Goal: Check status: Check status

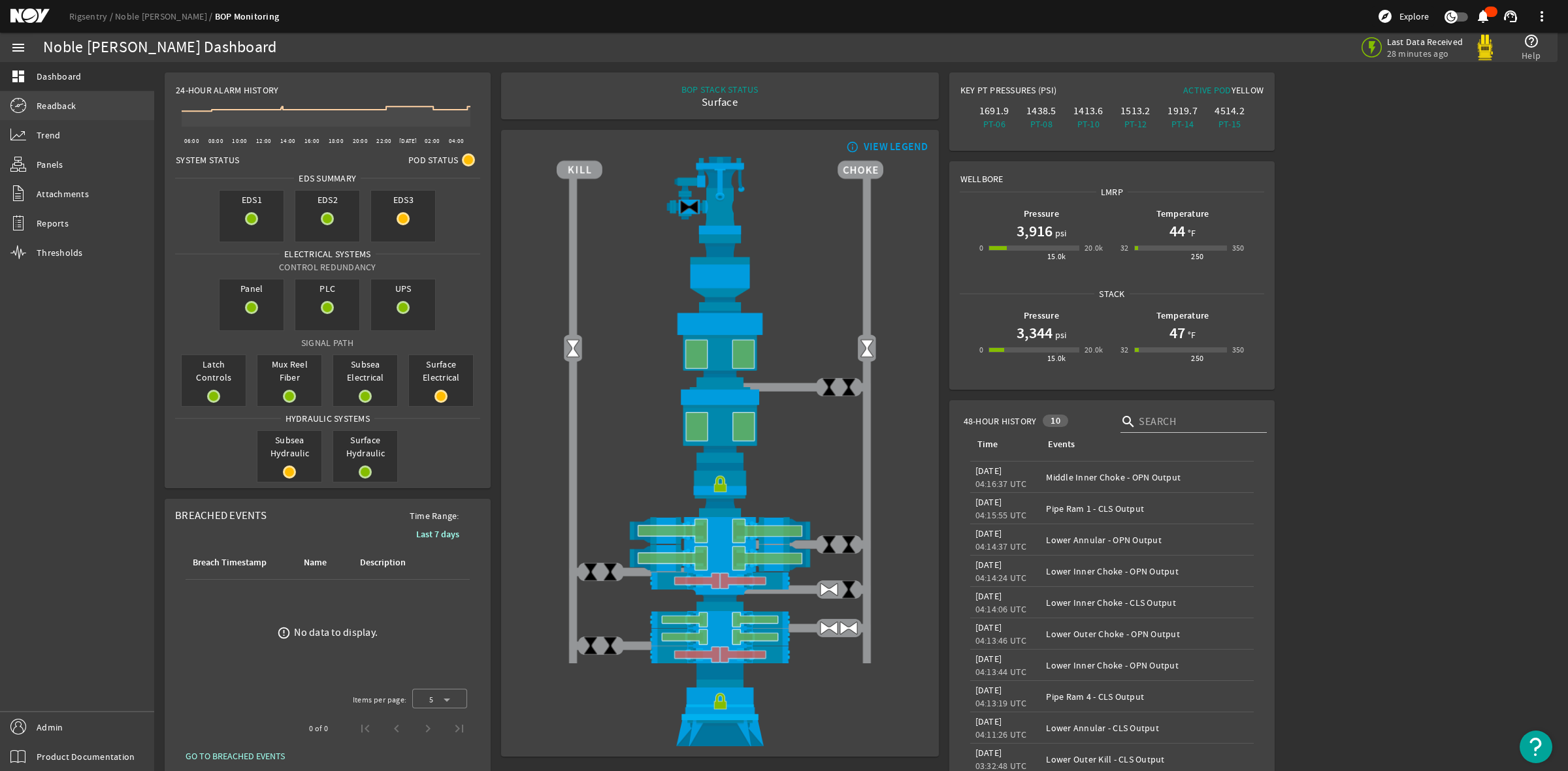
click at [50, 105] on span "Readback" at bounding box center [56, 106] width 39 height 13
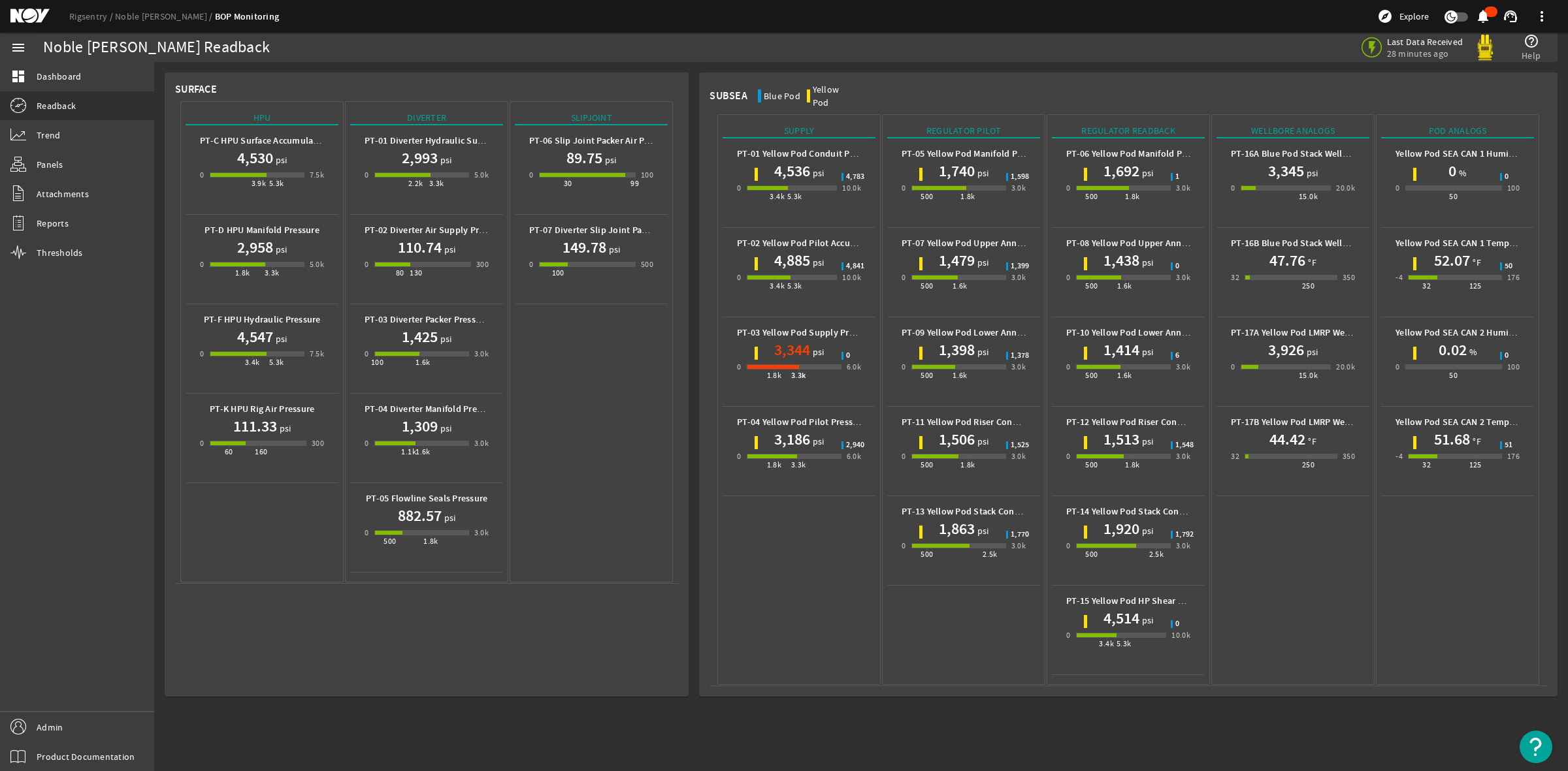
click at [34, 21] on mat-icon at bounding box center [40, 17] width 59 height 16
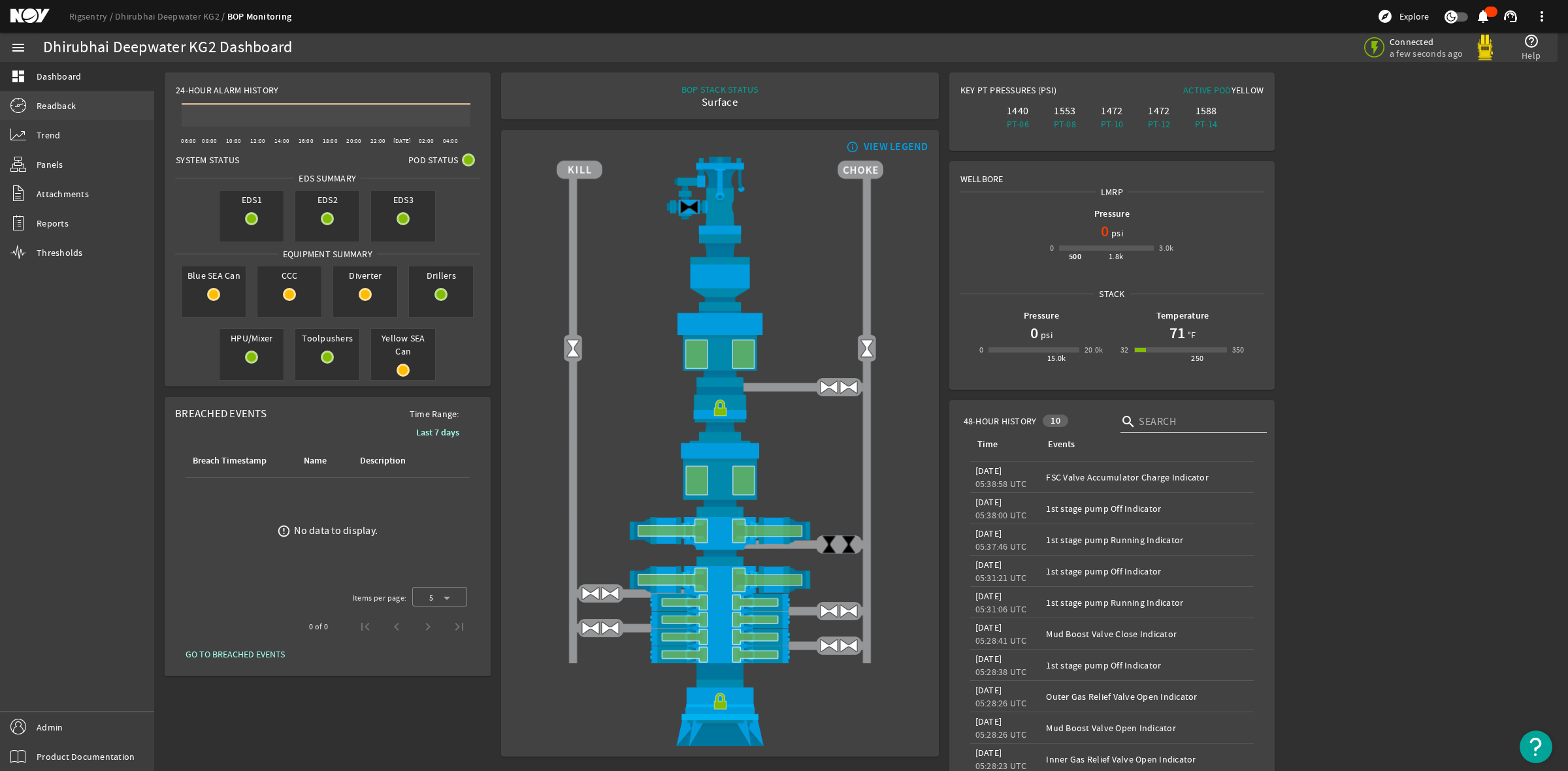
click at [68, 101] on span "Readback" at bounding box center [56, 106] width 39 height 13
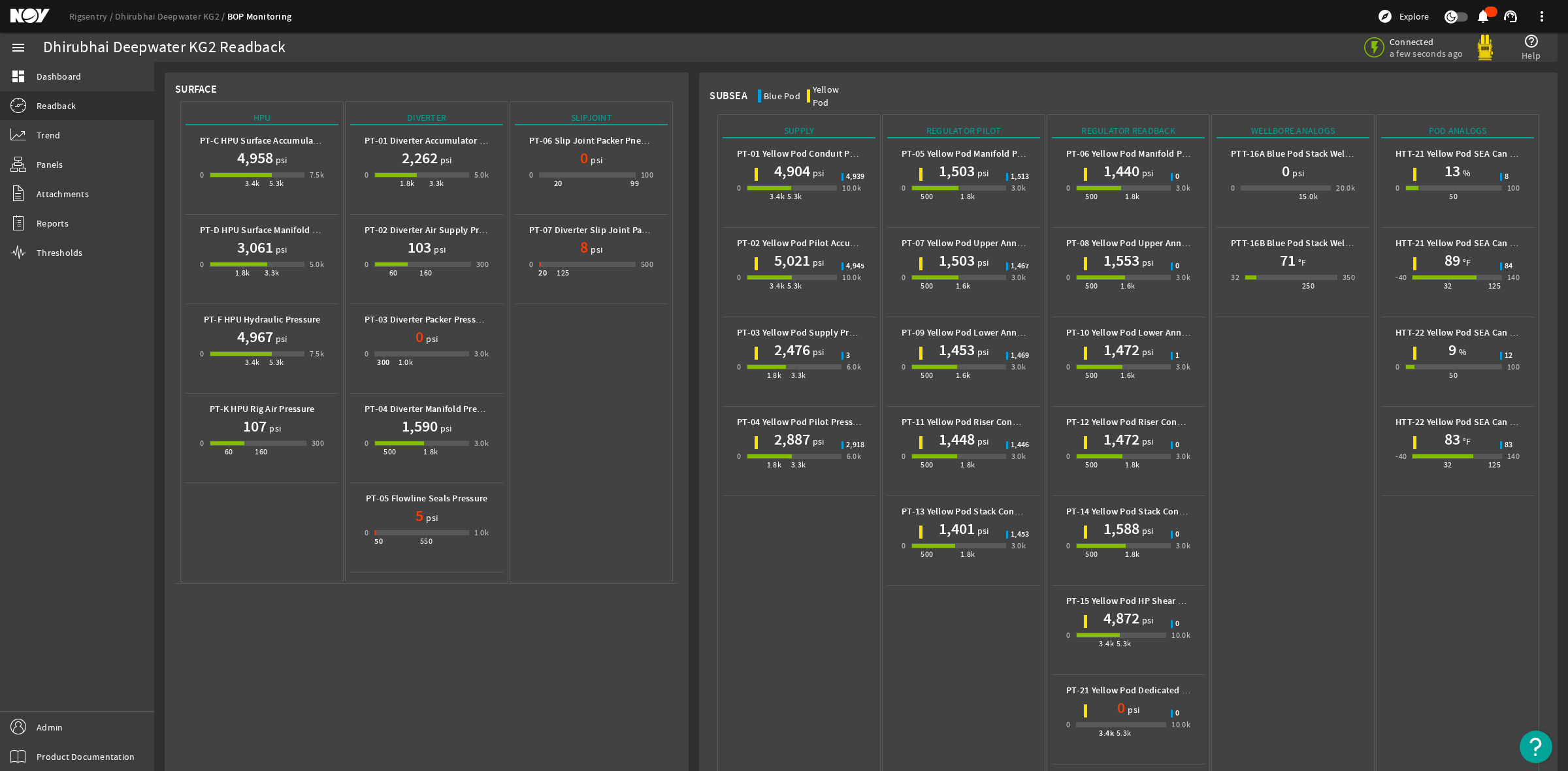
click at [17, 9] on mat-icon at bounding box center [40, 17] width 59 height 16
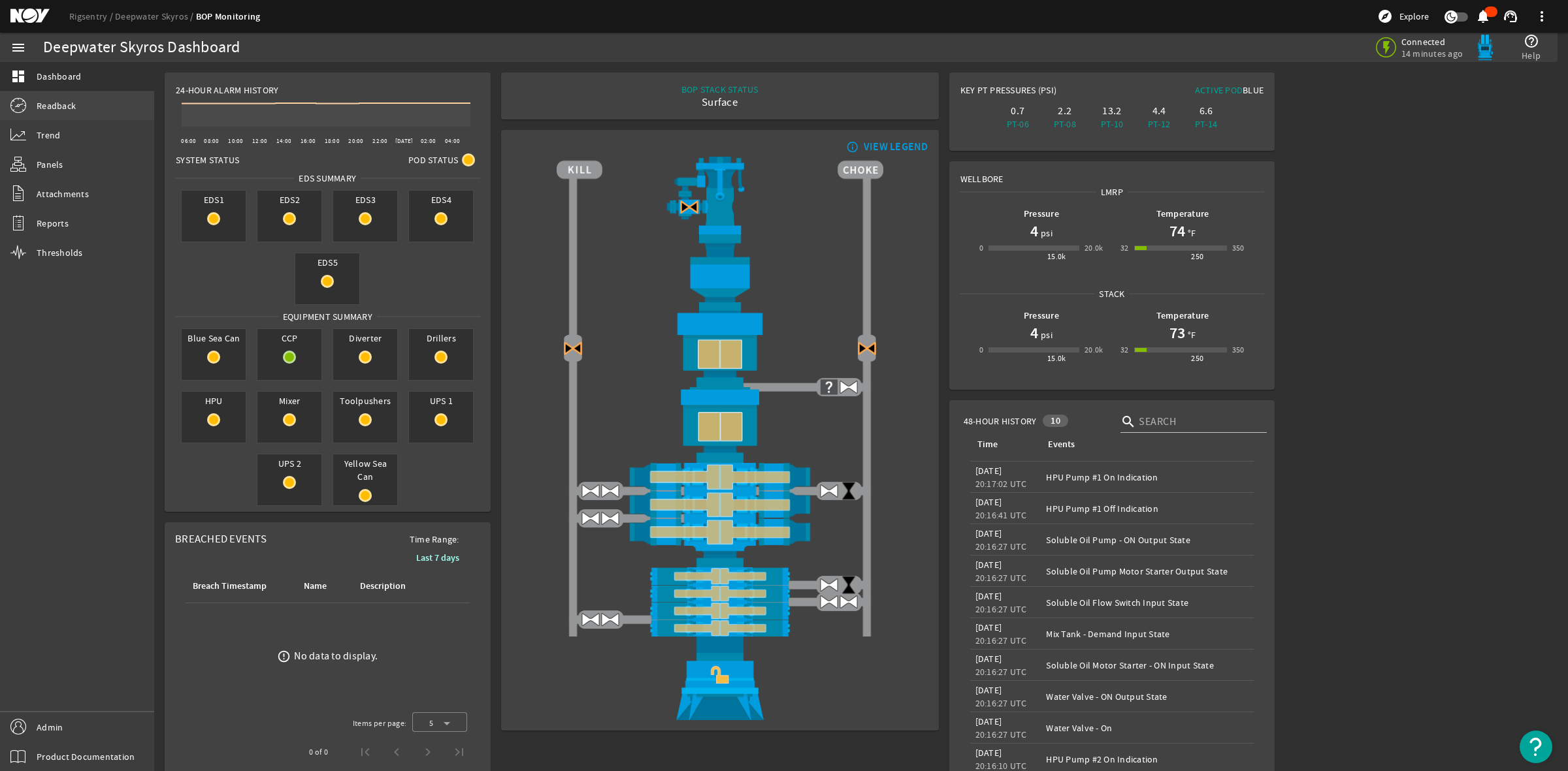
click at [62, 111] on span "Readback" at bounding box center [56, 106] width 39 height 13
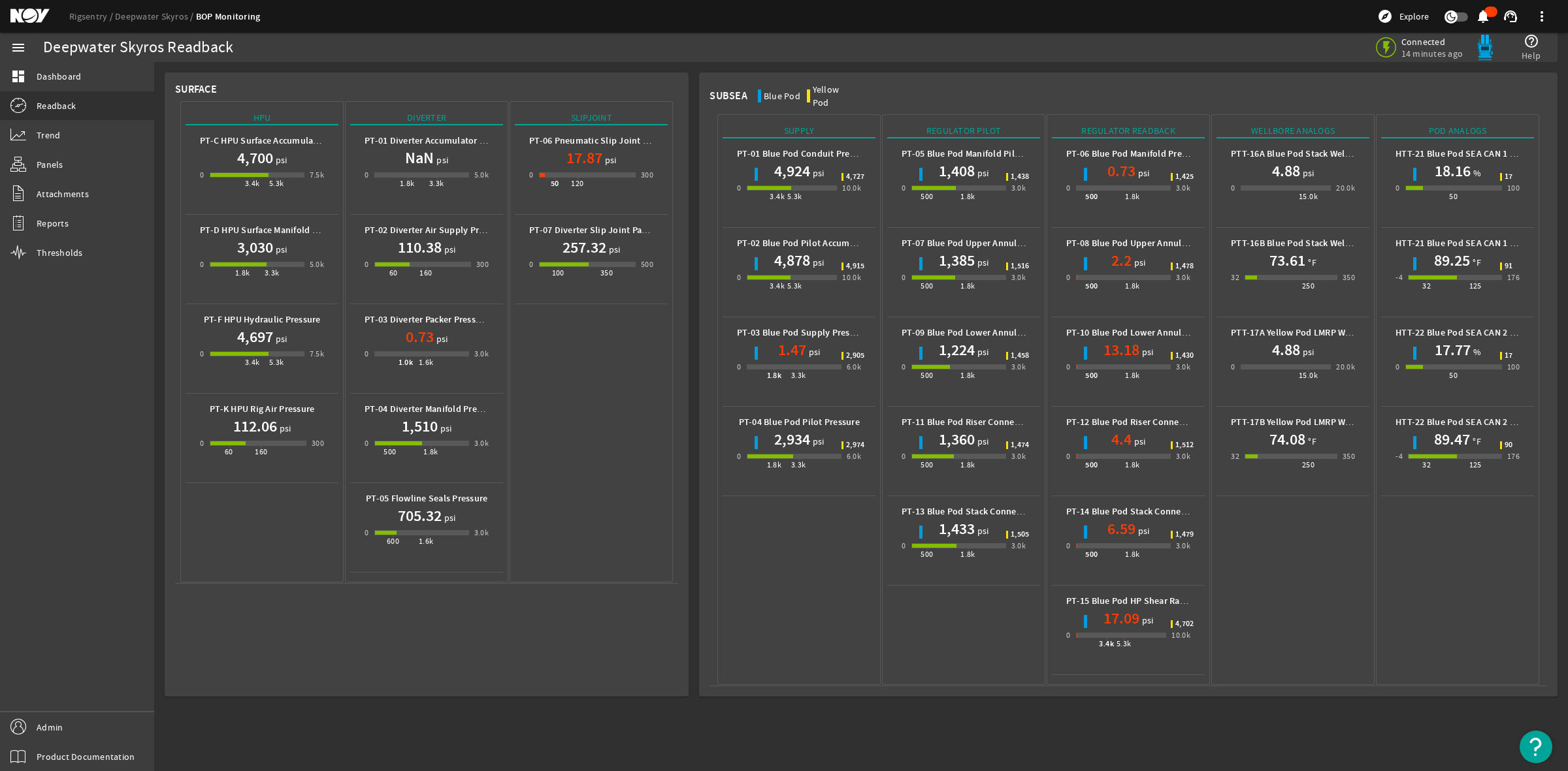
click at [26, 11] on mat-icon at bounding box center [40, 17] width 59 height 16
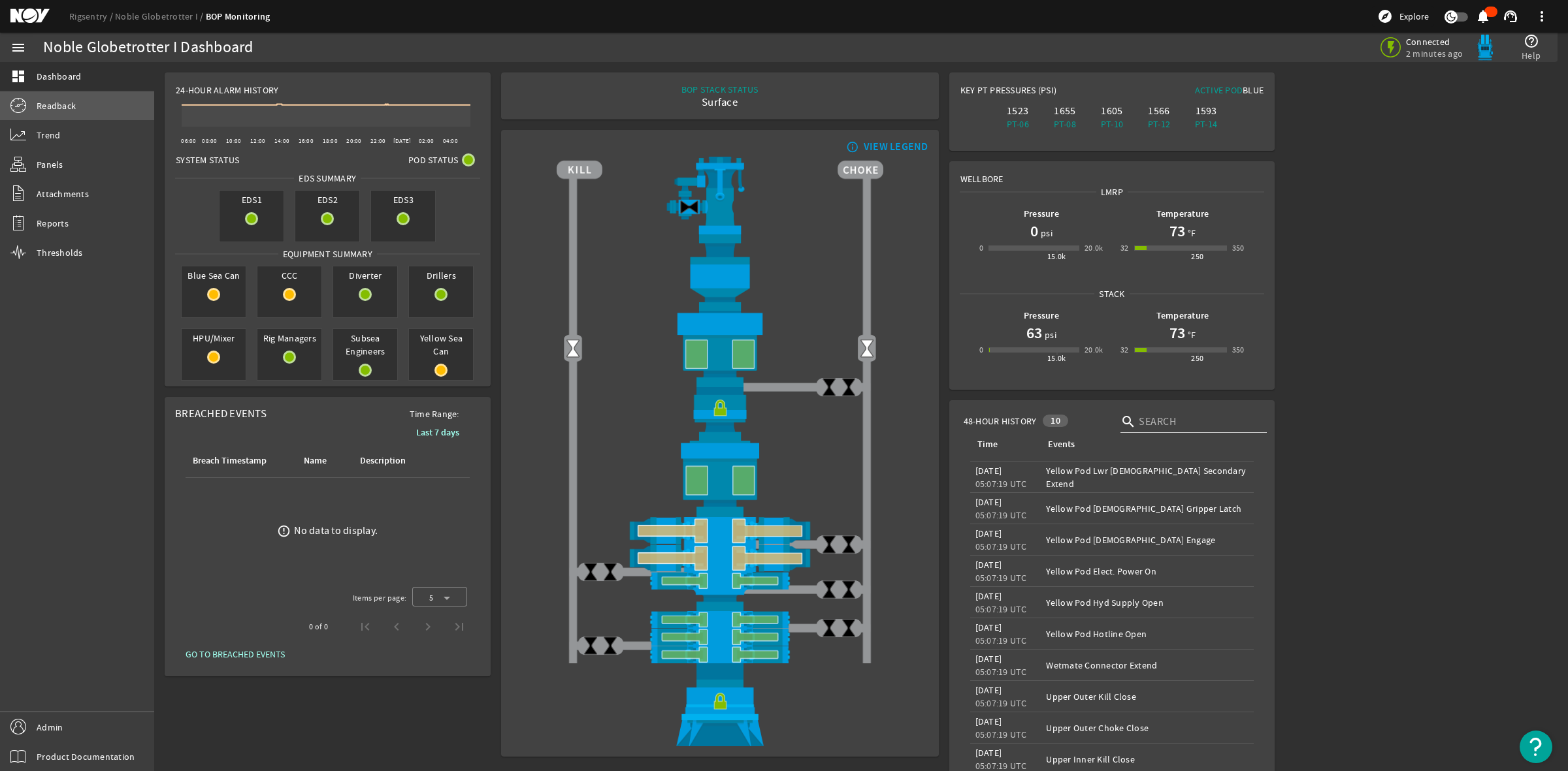
click at [49, 107] on span "Readback" at bounding box center [56, 106] width 39 height 13
